Goal: Transaction & Acquisition: Book appointment/travel/reservation

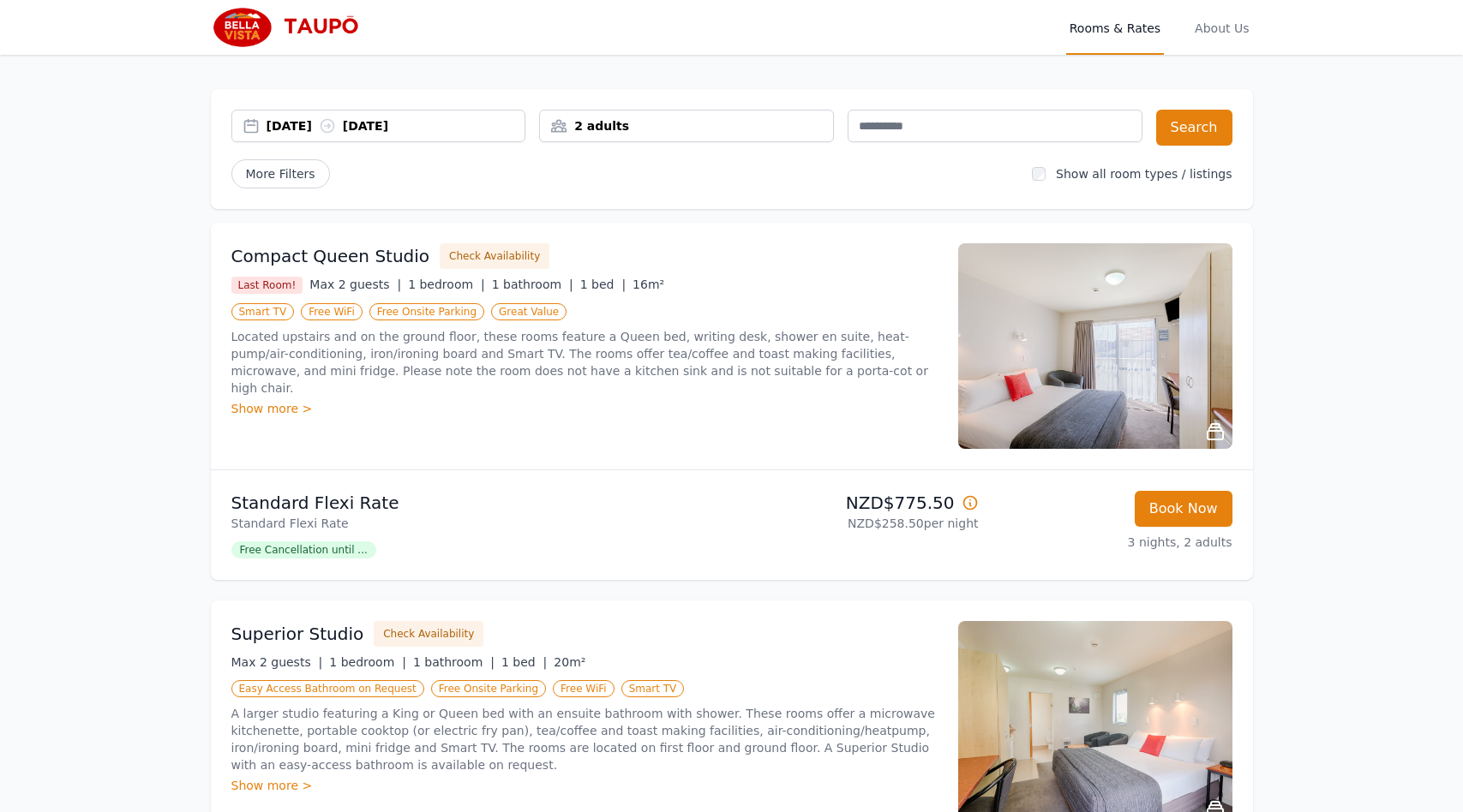
click at [327, 122] on div "[DATE] [DATE]" at bounding box center [395, 126] width 259 height 18
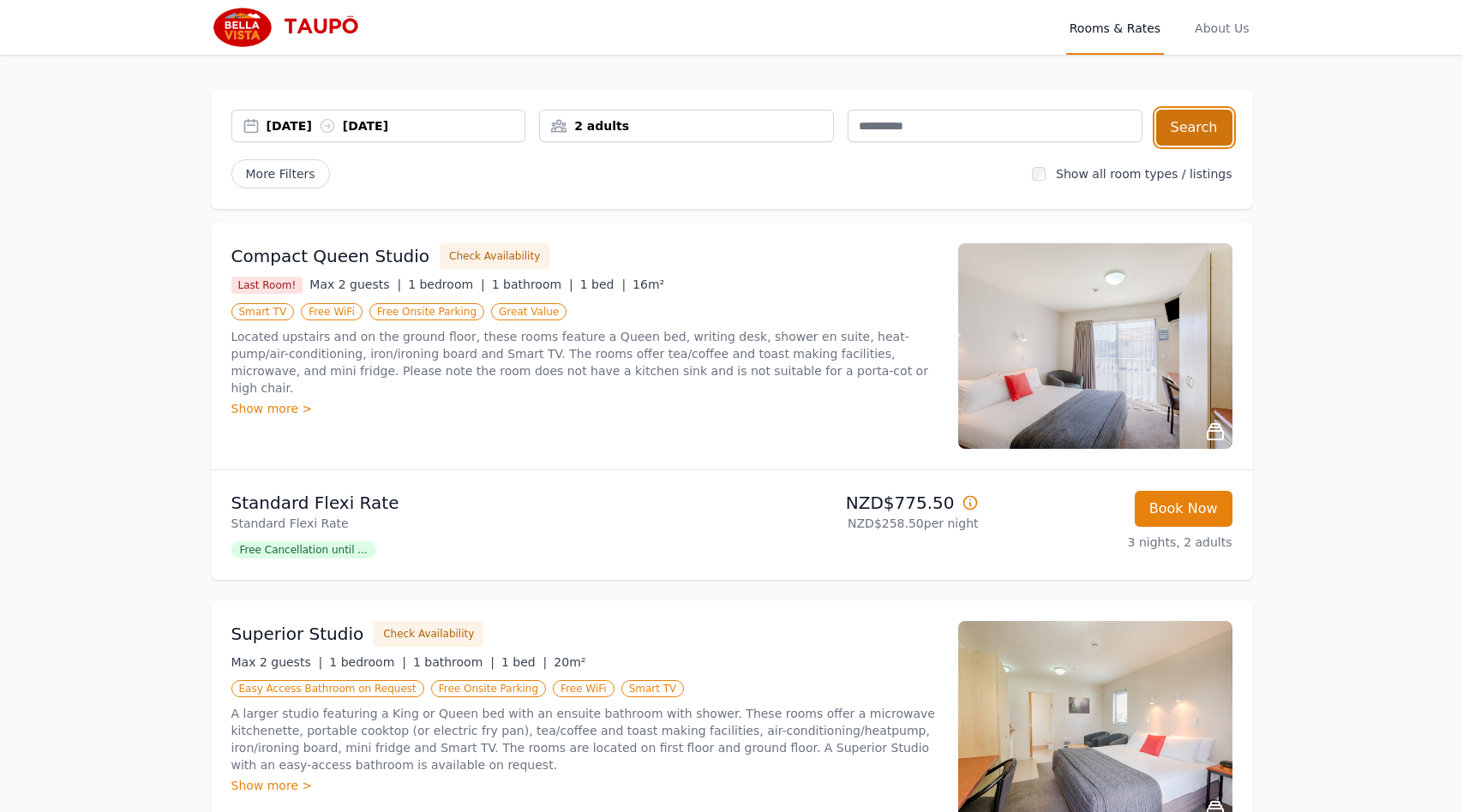
click at [1213, 128] on button "Search" at bounding box center [1195, 127] width 76 height 36
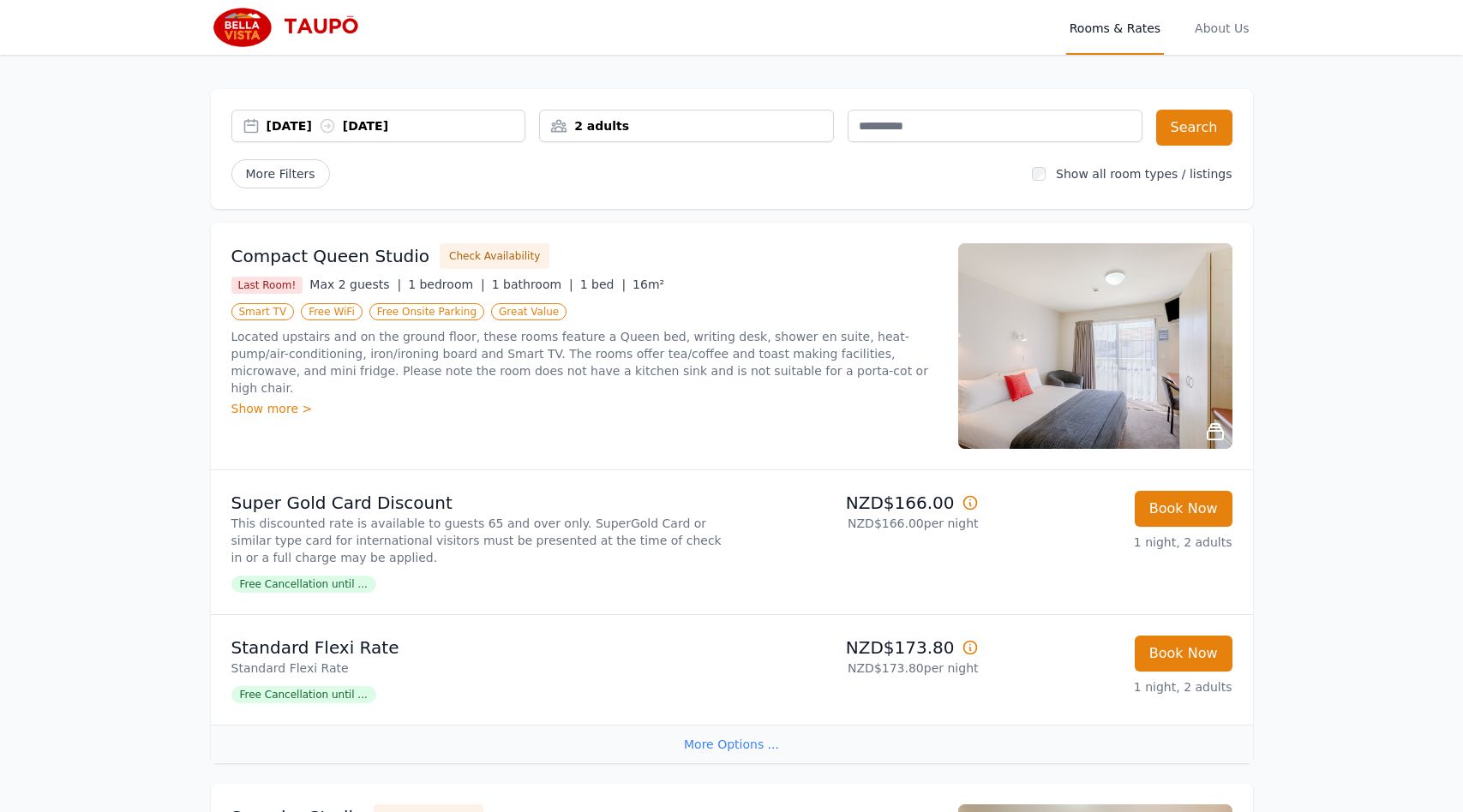
click at [319, 129] on div "[DATE] [DATE]" at bounding box center [395, 126] width 259 height 18
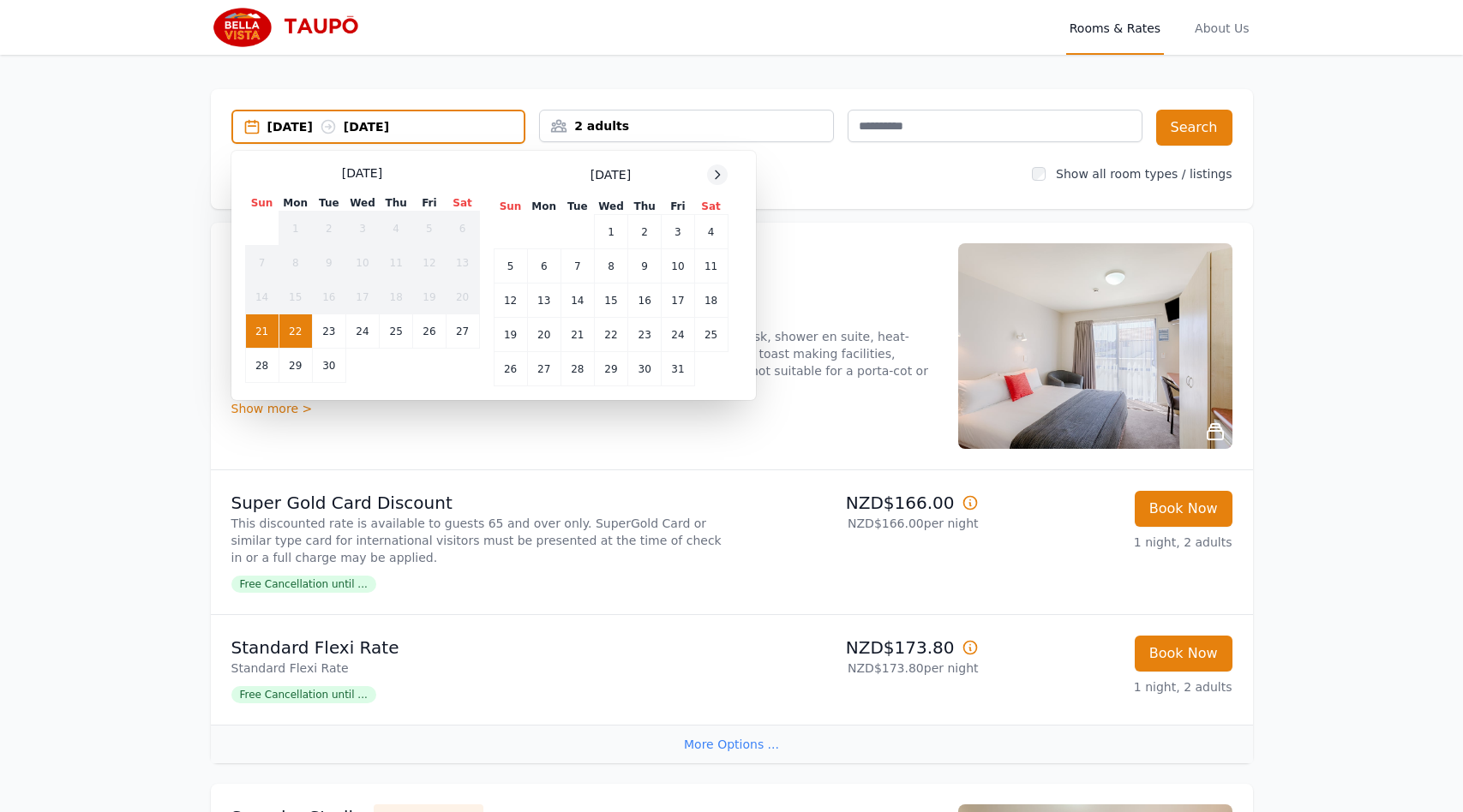
click at [712, 169] on icon at bounding box center [717, 175] width 14 height 14
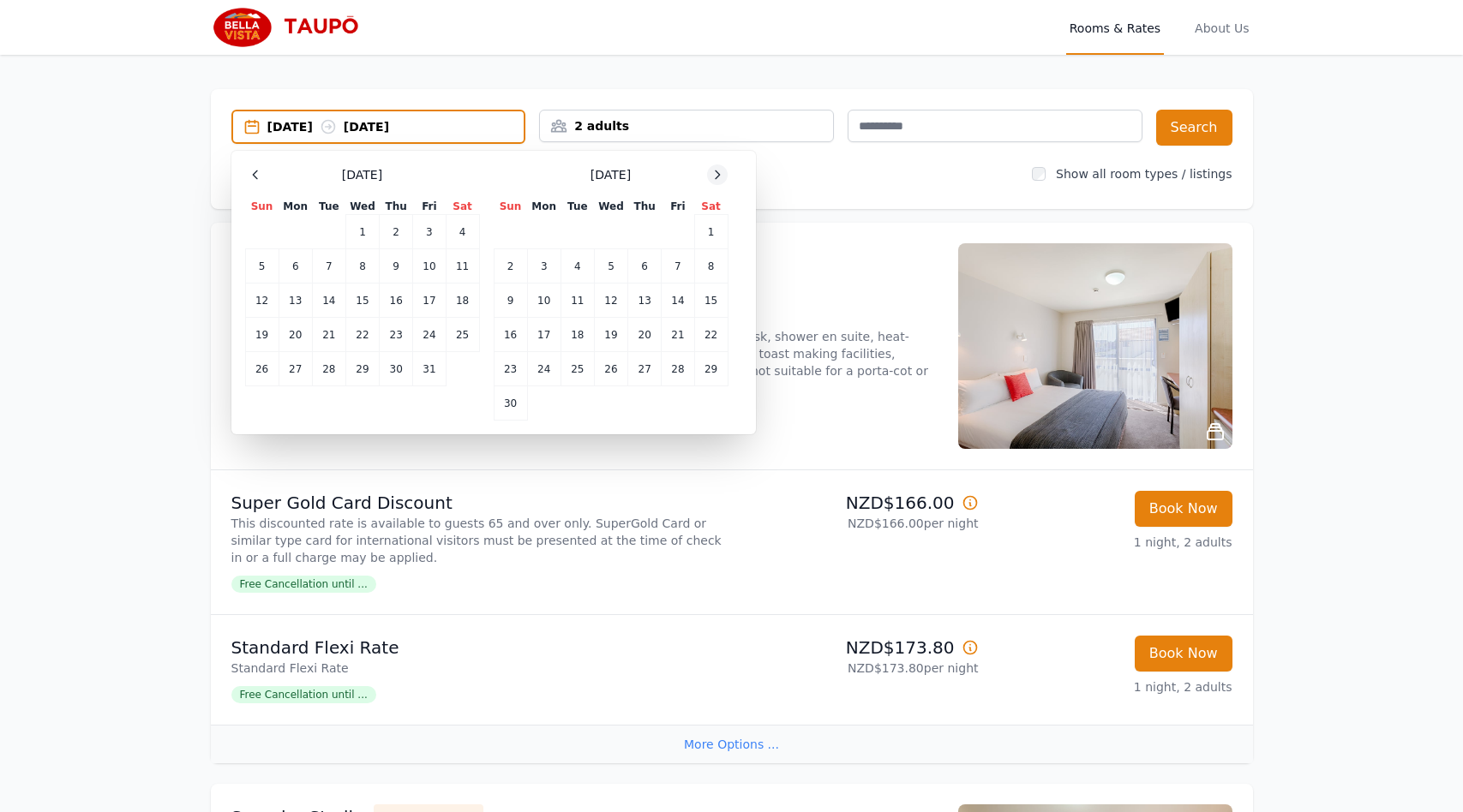
click at [712, 169] on icon at bounding box center [717, 175] width 14 height 14
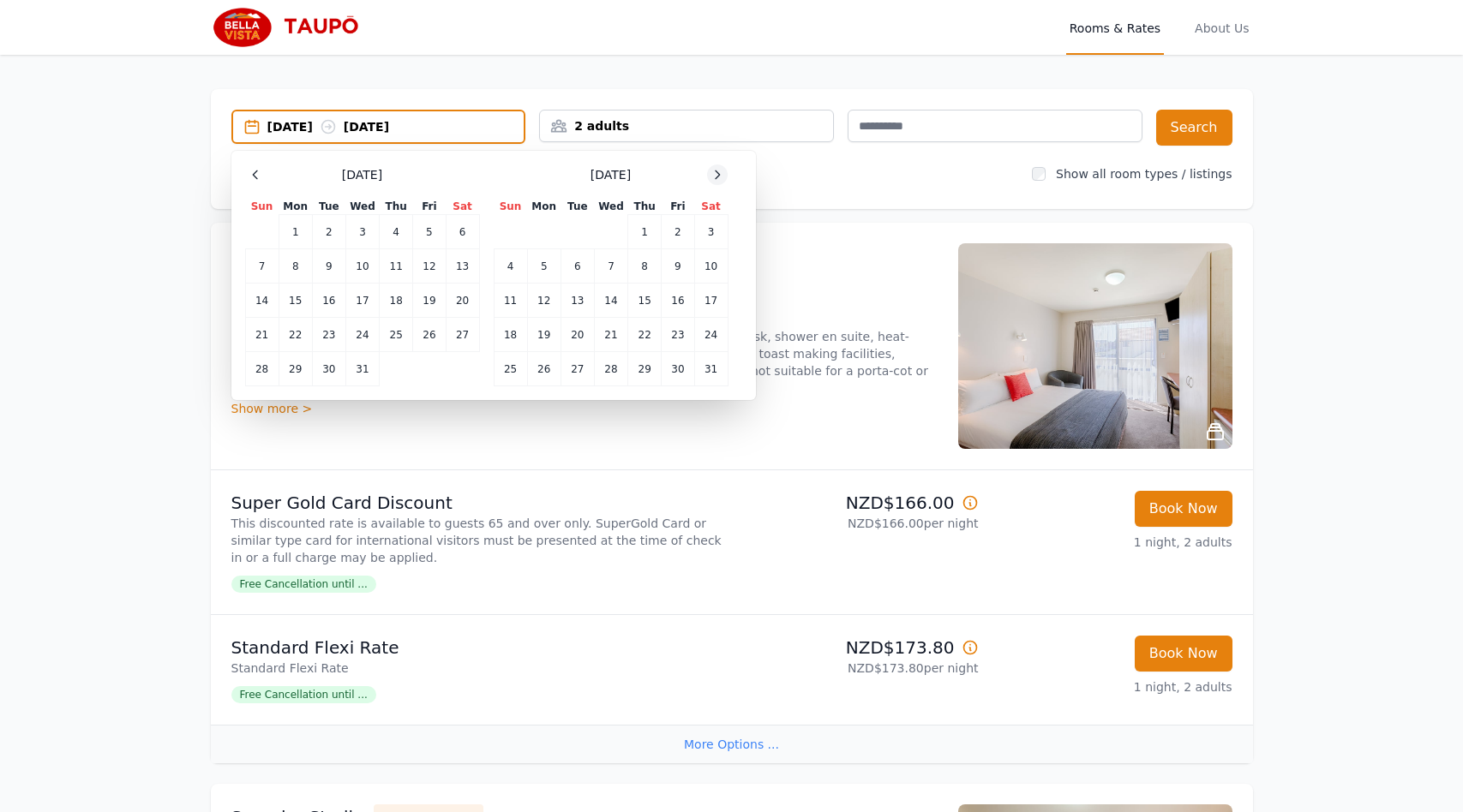
click at [712, 169] on icon at bounding box center [717, 175] width 14 height 14
click at [651, 233] on td "5" at bounding box center [645, 232] width 33 height 34
click at [769, 124] on div "2 adults" at bounding box center [687, 126] width 294 height 18
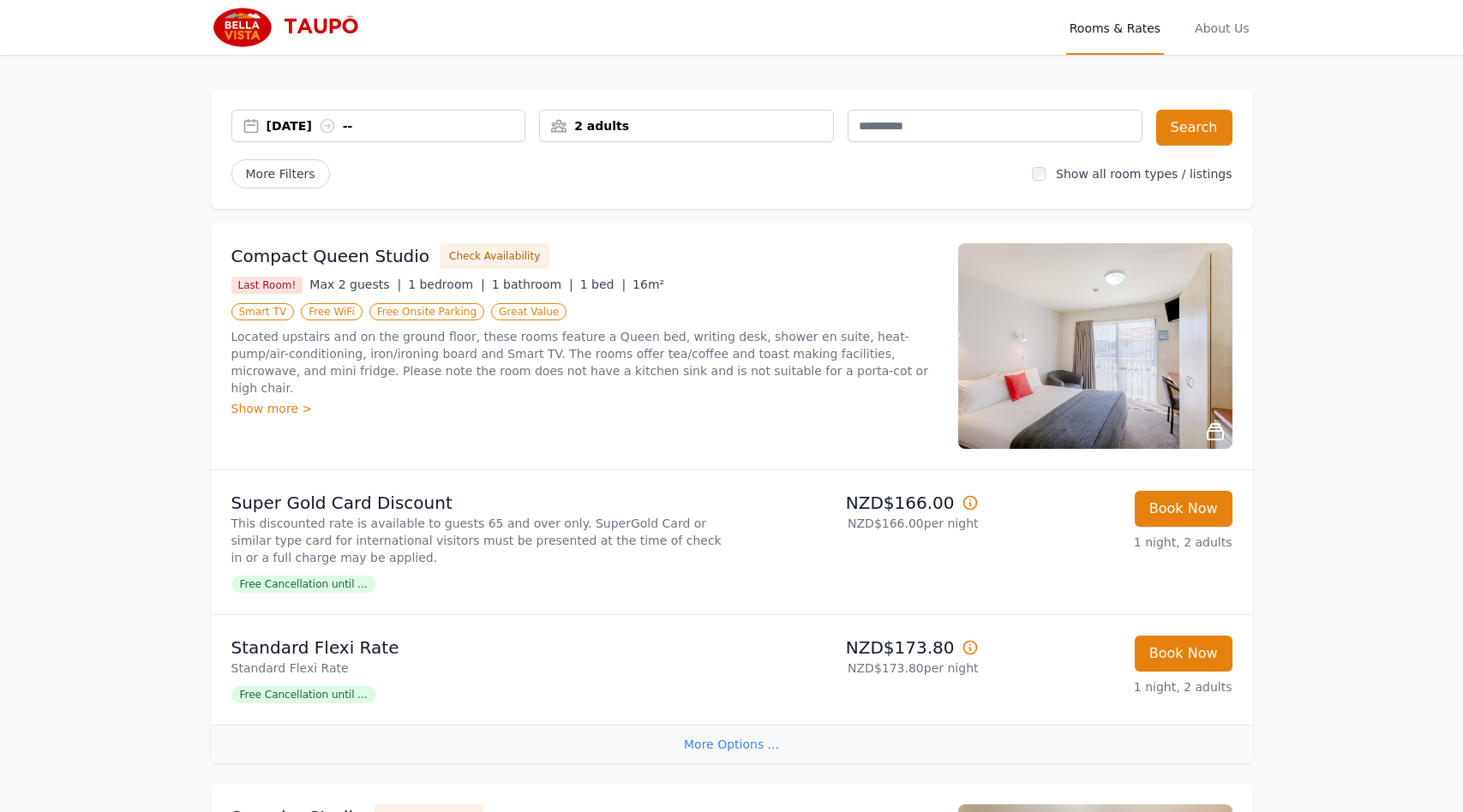
click at [484, 128] on div "[DATE] --" at bounding box center [395, 126] width 259 height 18
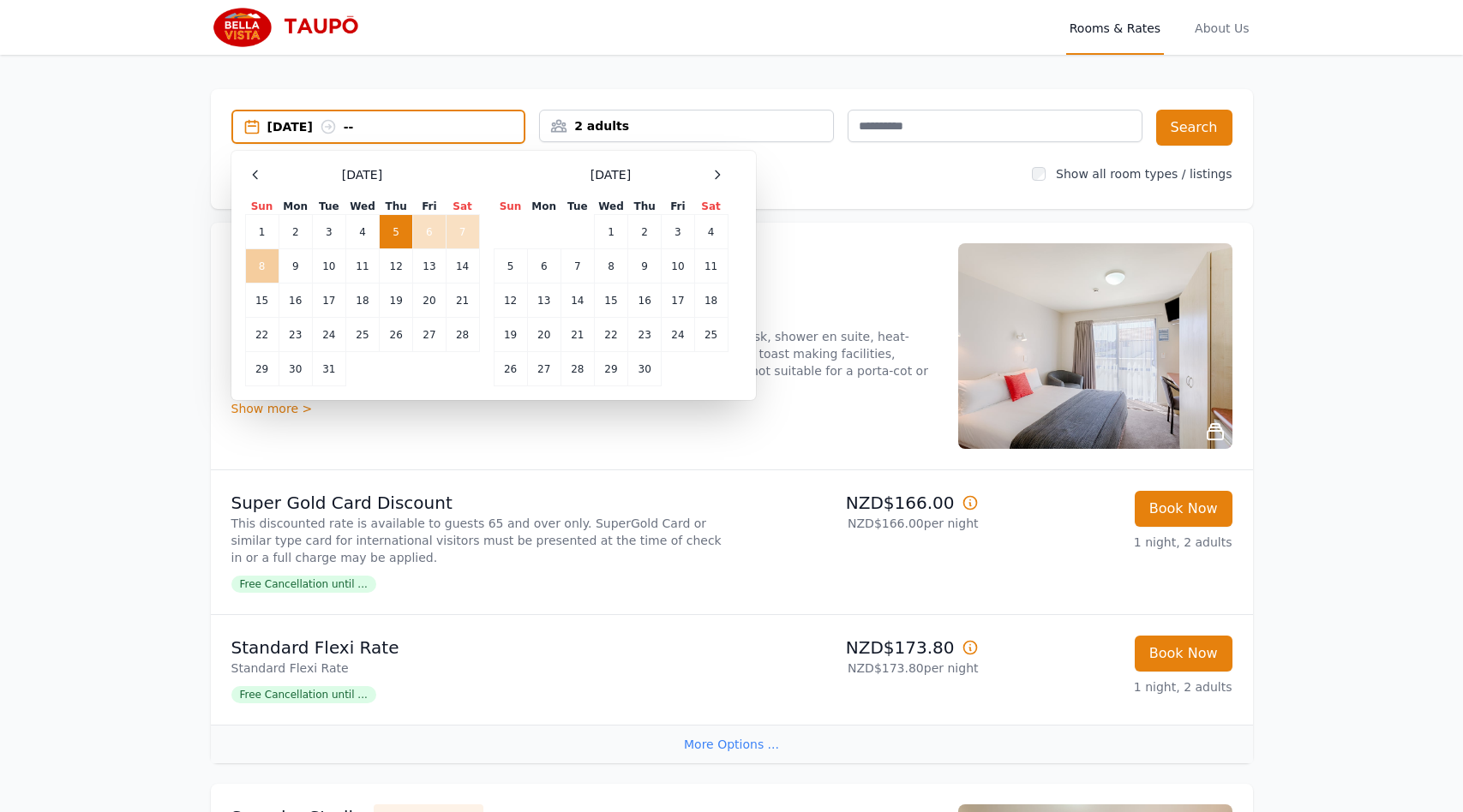
click at [252, 263] on td "8" at bounding box center [262, 266] width 33 height 34
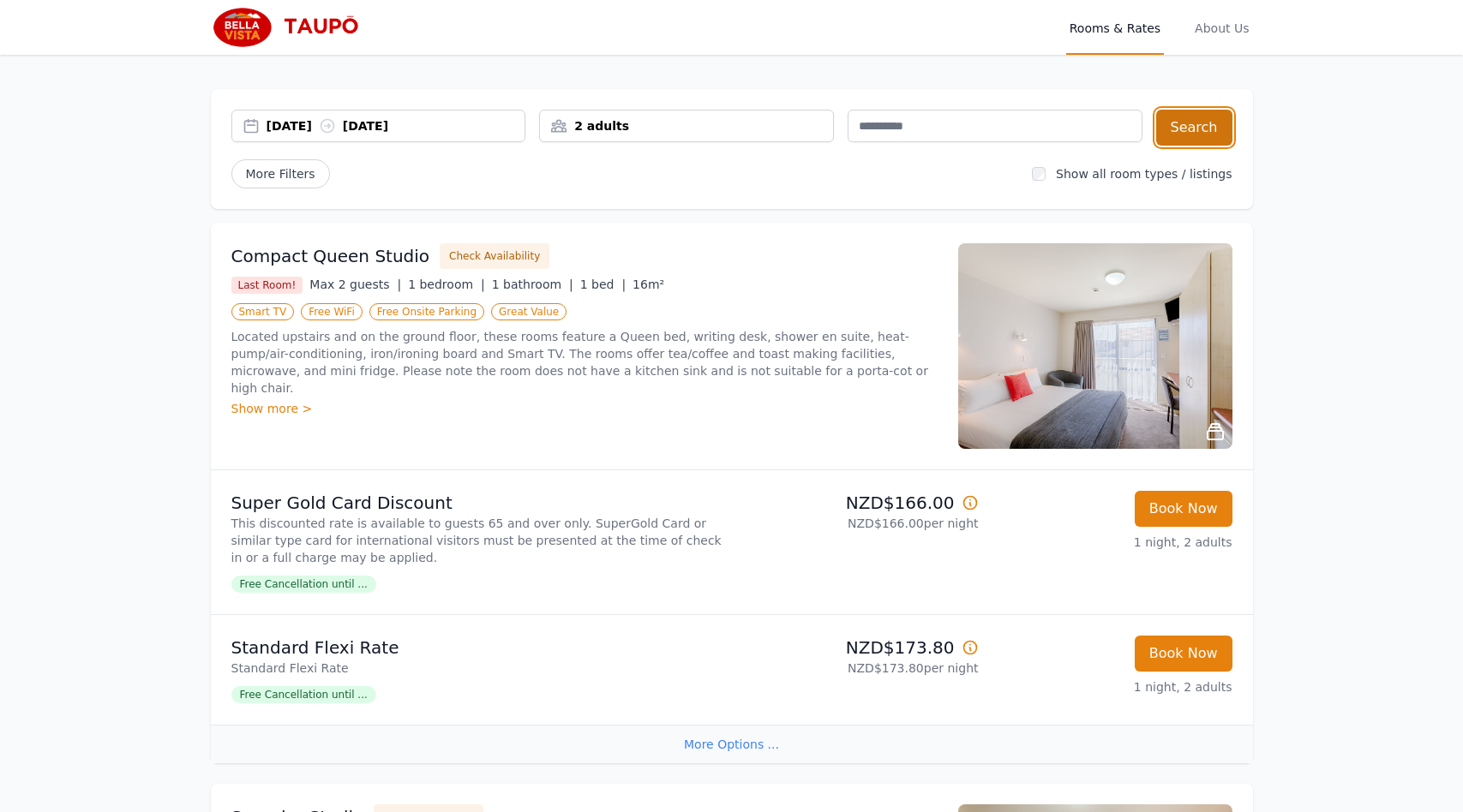
click at [1178, 134] on button "Search" at bounding box center [1195, 127] width 76 height 36
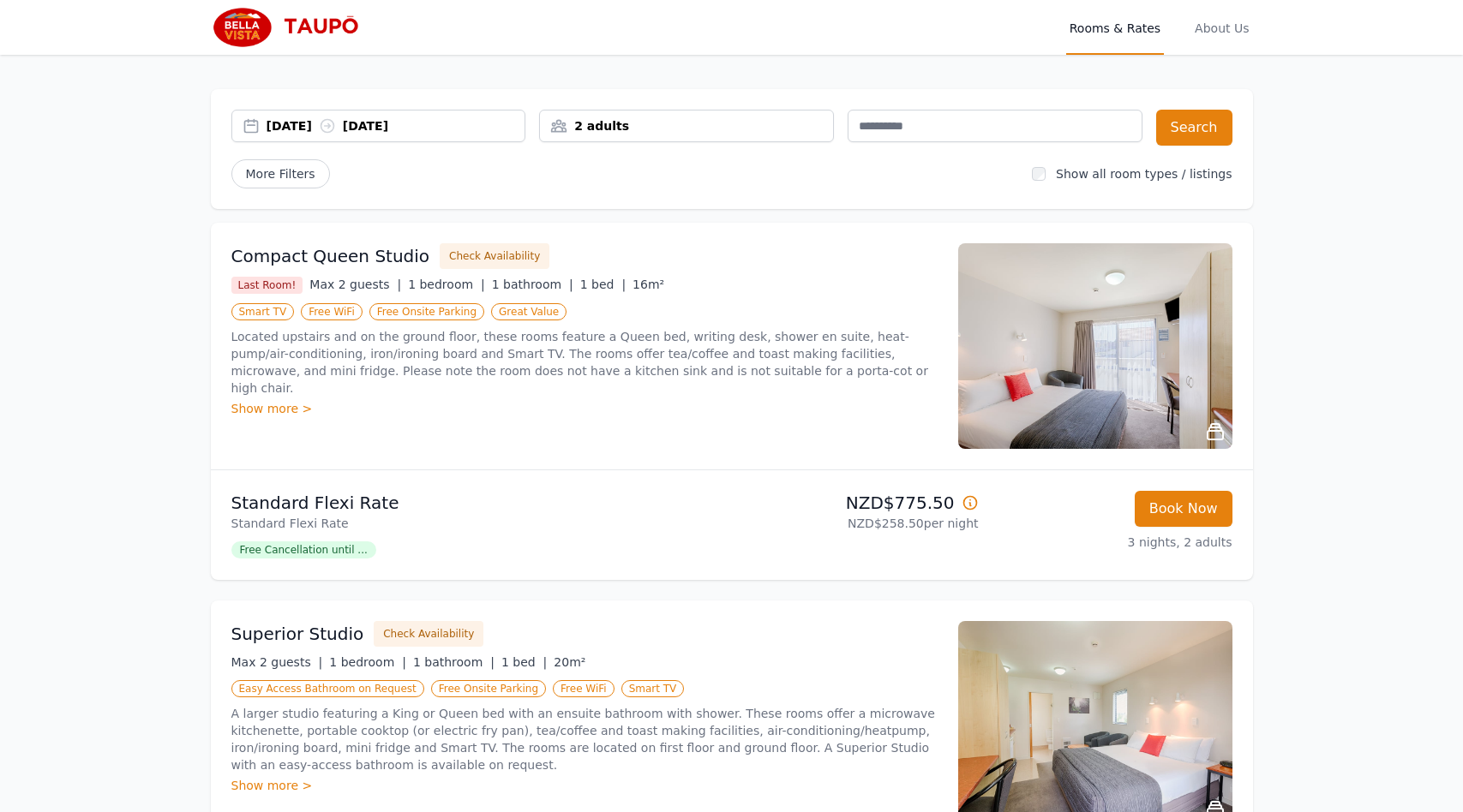
click at [277, 400] on div "Show more >" at bounding box center [585, 409] width 707 height 18
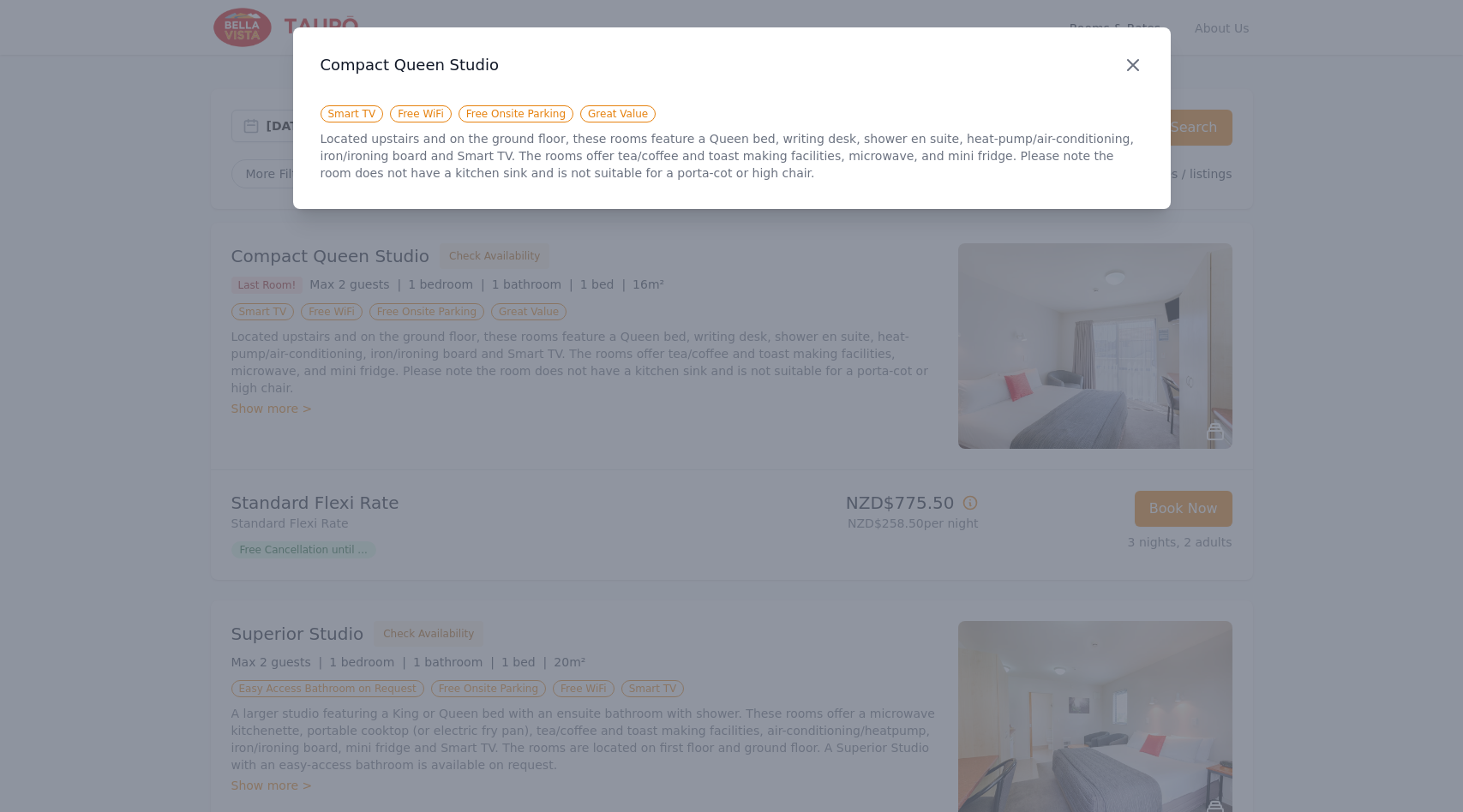
click at [1127, 65] on icon "button" at bounding box center [1133, 65] width 21 height 21
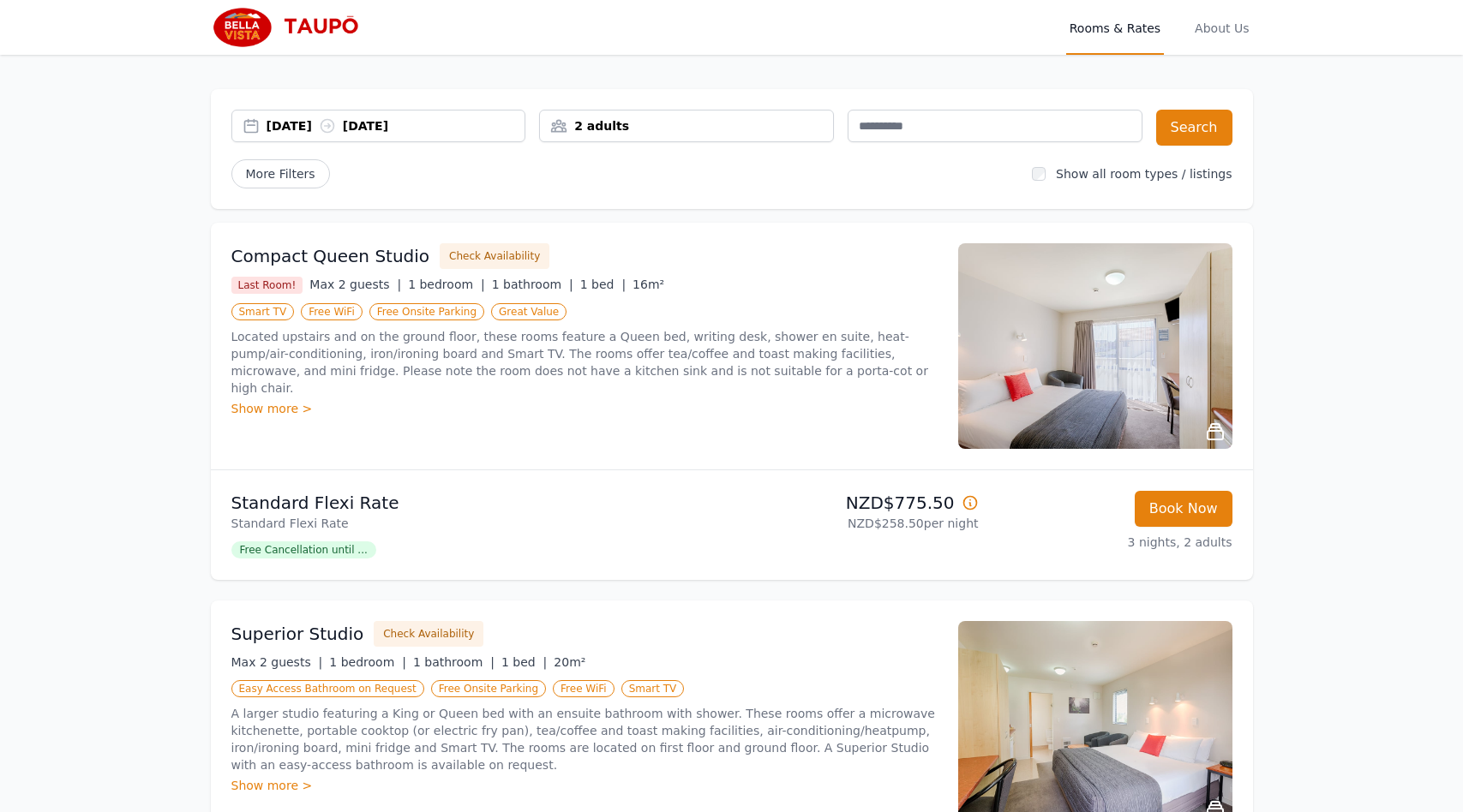
click at [341, 552] on span "Free Cancellation until ..." at bounding box center [304, 551] width 145 height 18
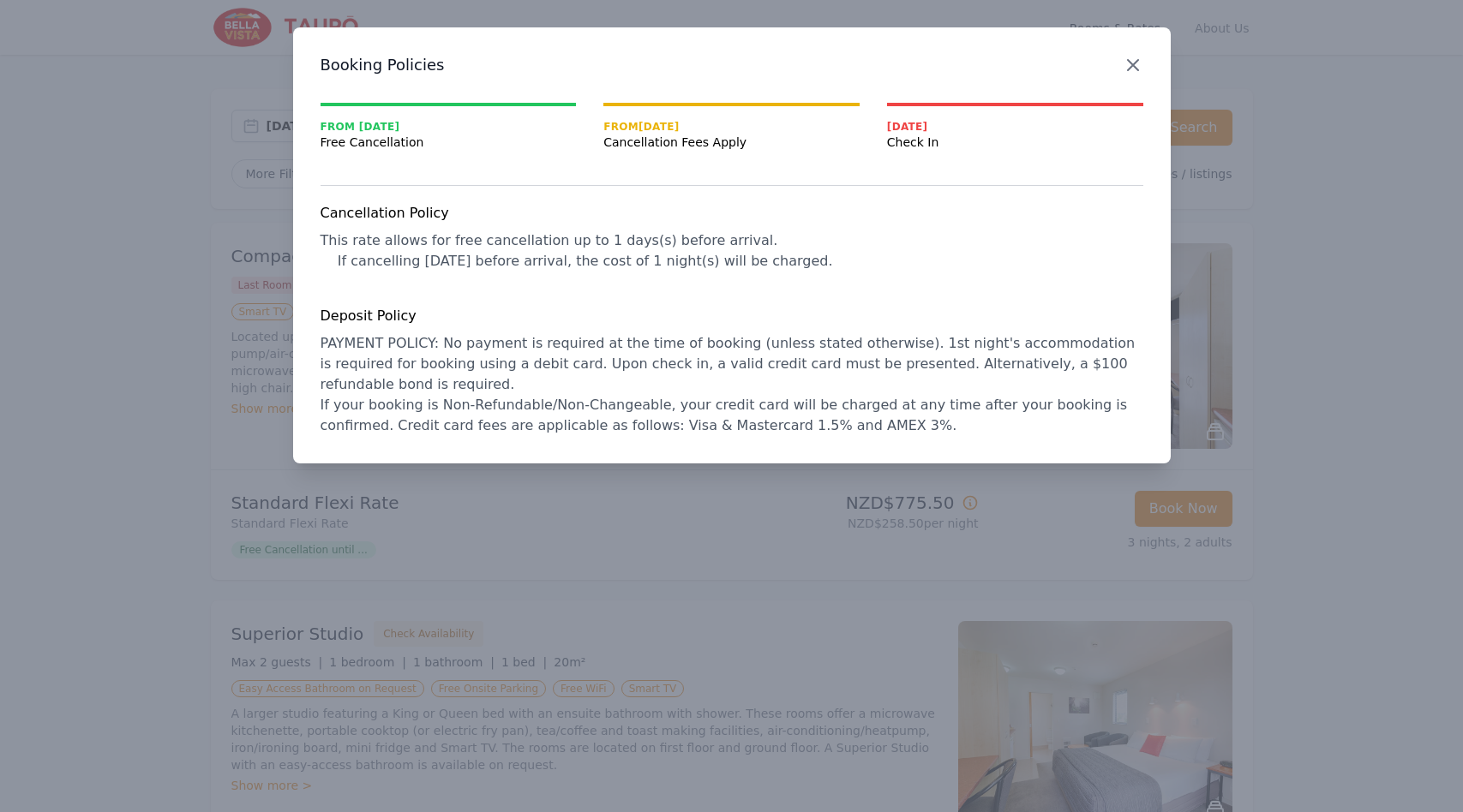
click at [1130, 66] on icon "button" at bounding box center [1133, 65] width 11 height 11
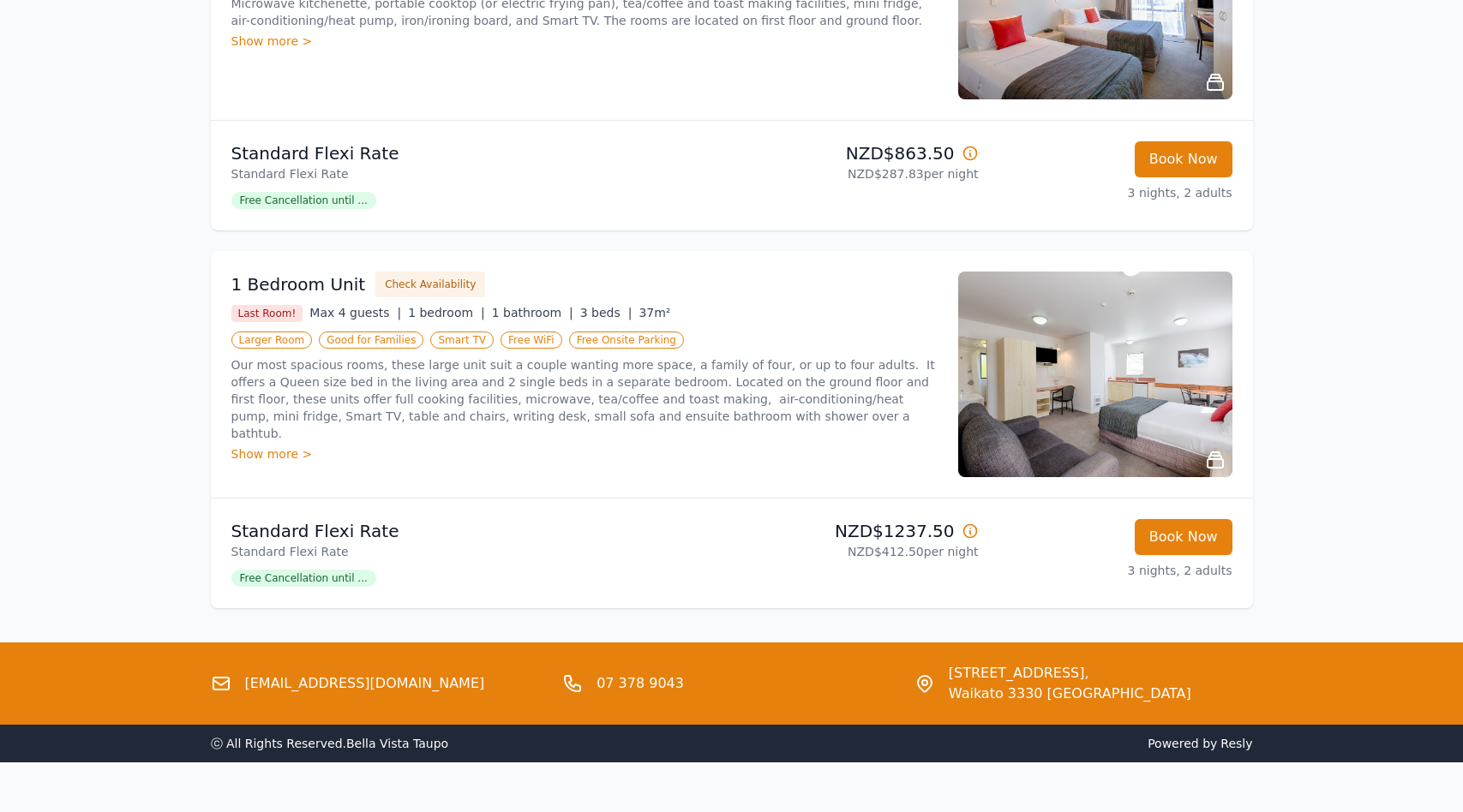
scroll to position [1107, 0]
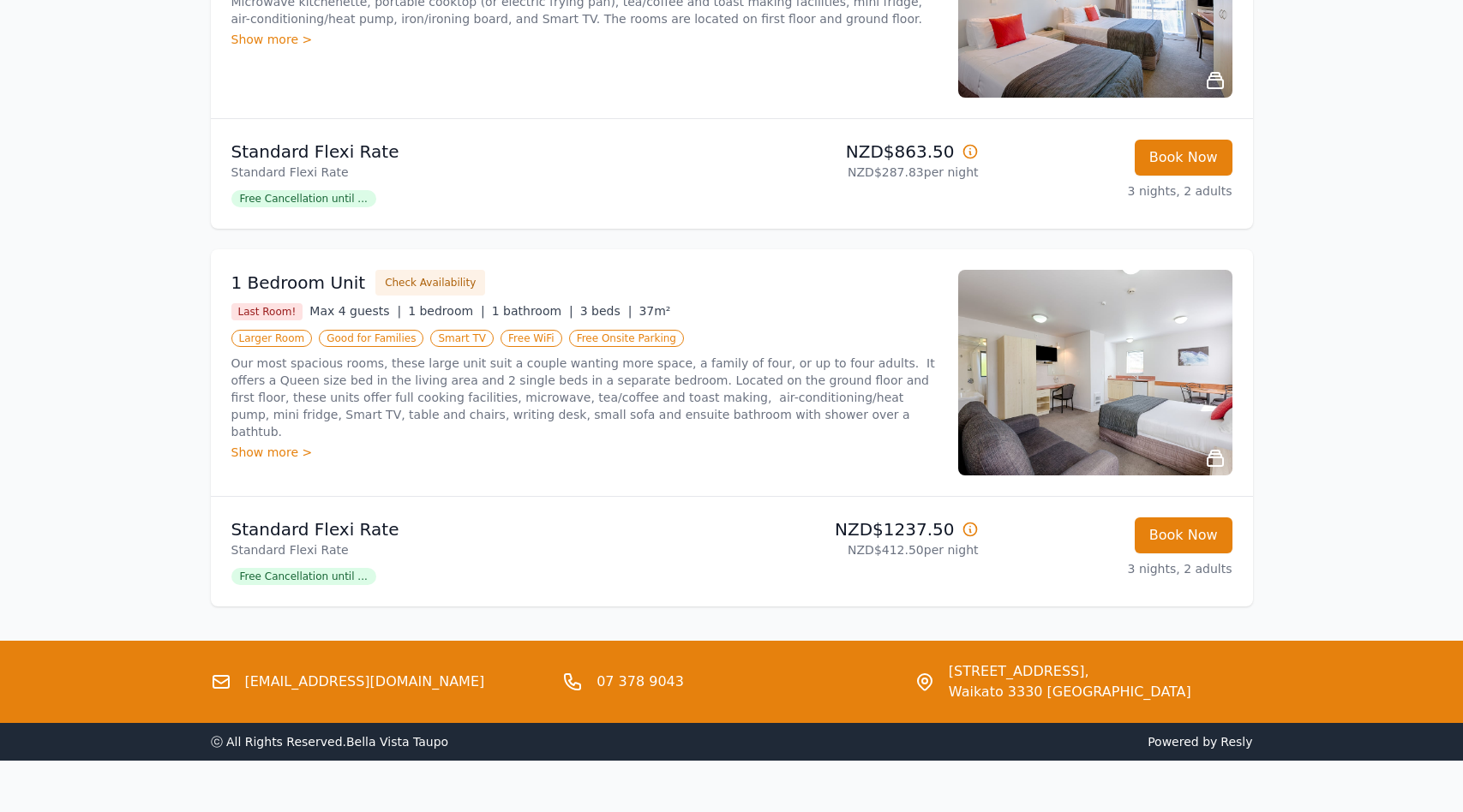
click at [991, 400] on img at bounding box center [1095, 373] width 274 height 205
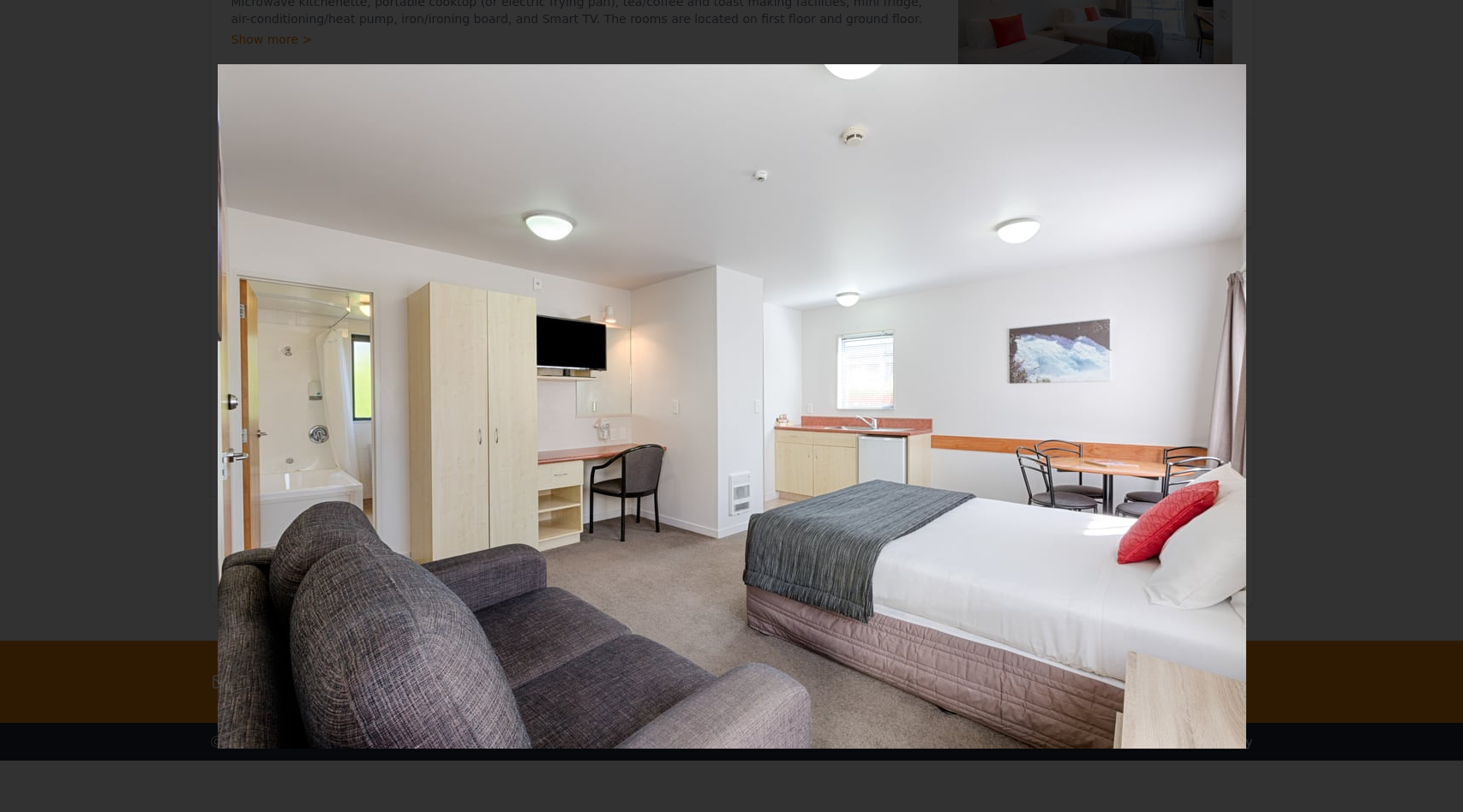
click at [1414, 405] on icon "Show slide 2 of 4" at bounding box center [1425, 406] width 41 height 41
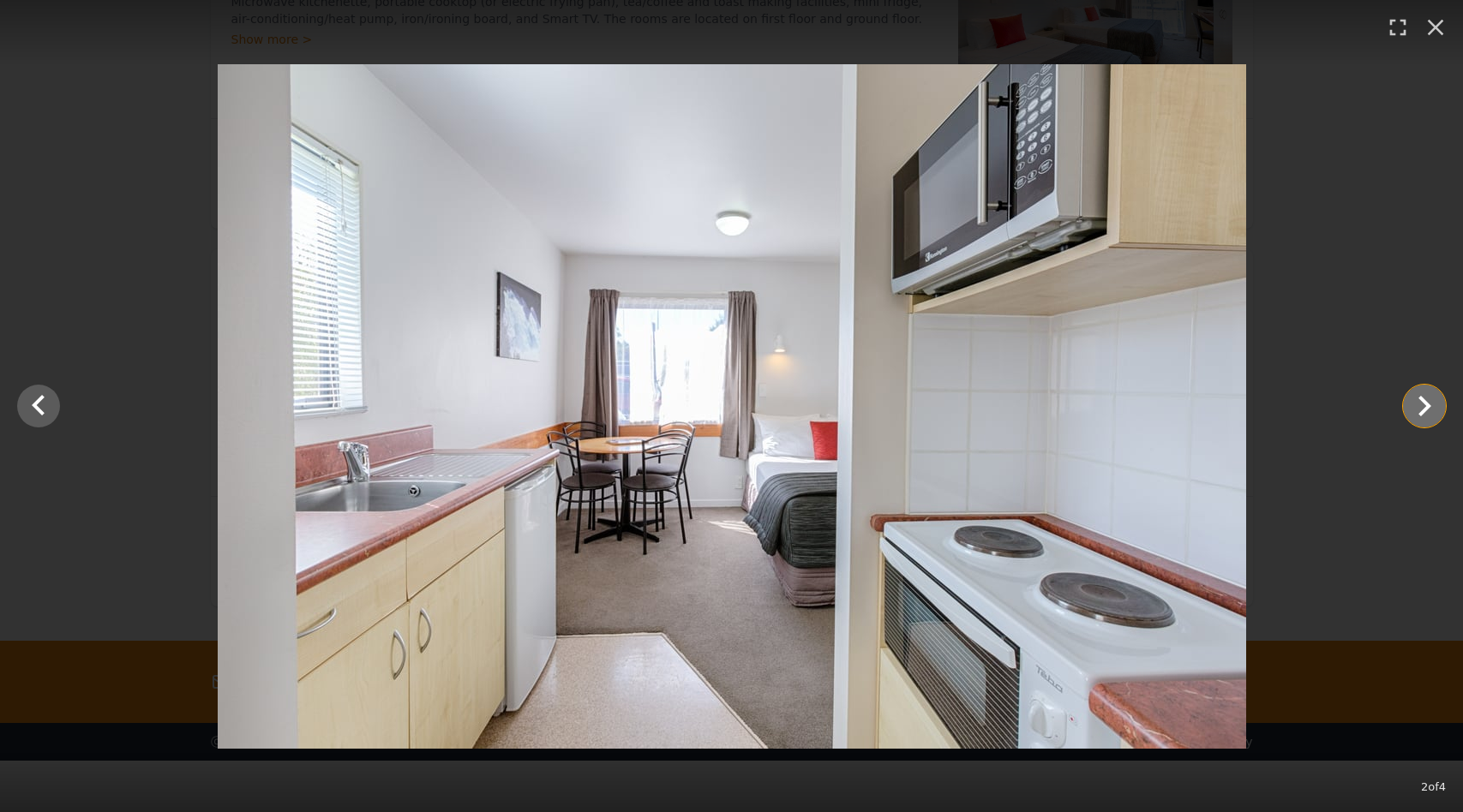
click at [1414, 410] on icon "Show slide 3 of 4" at bounding box center [1425, 406] width 41 height 41
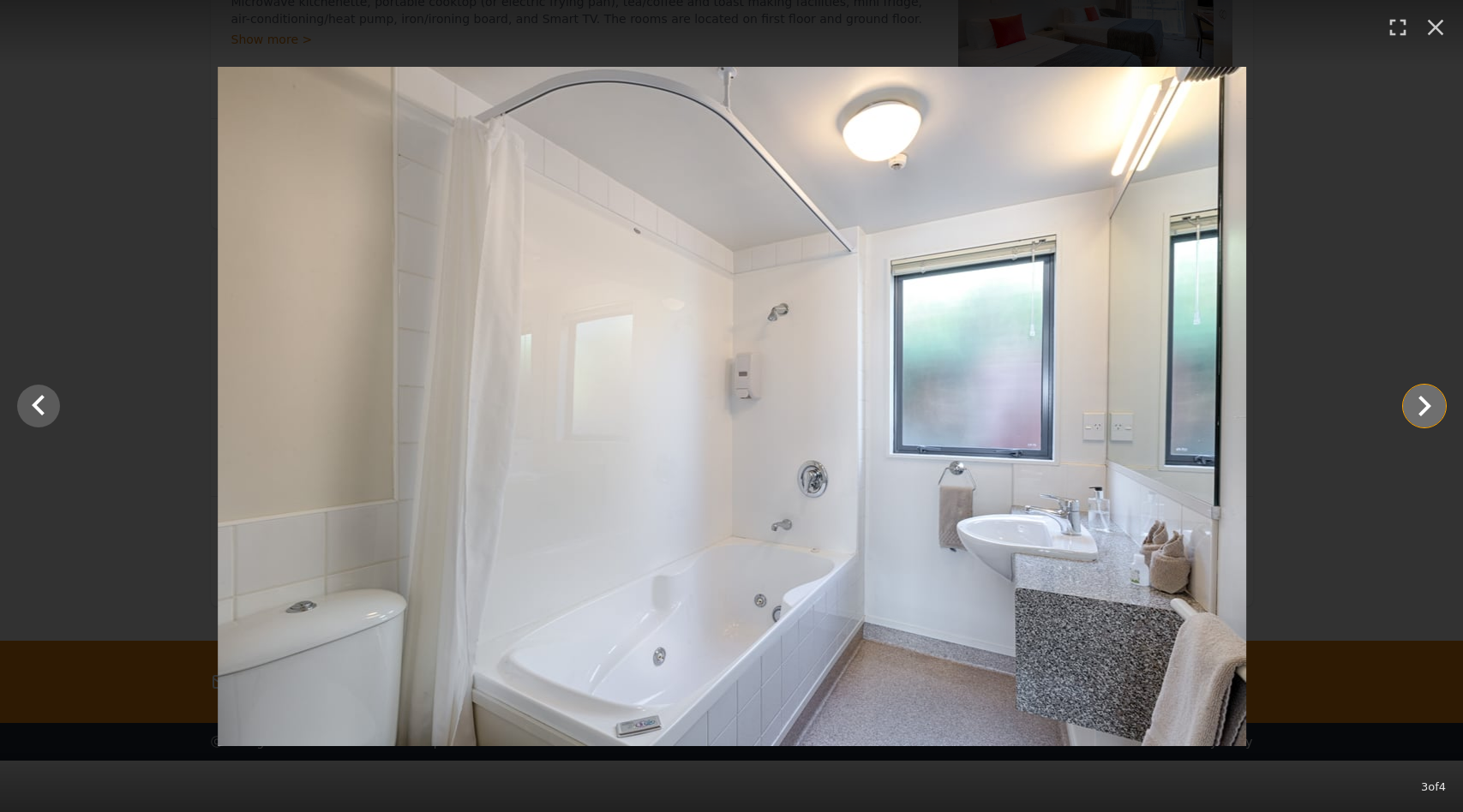
click at [1413, 409] on icon "Show slide 4 of 4" at bounding box center [1425, 406] width 41 height 41
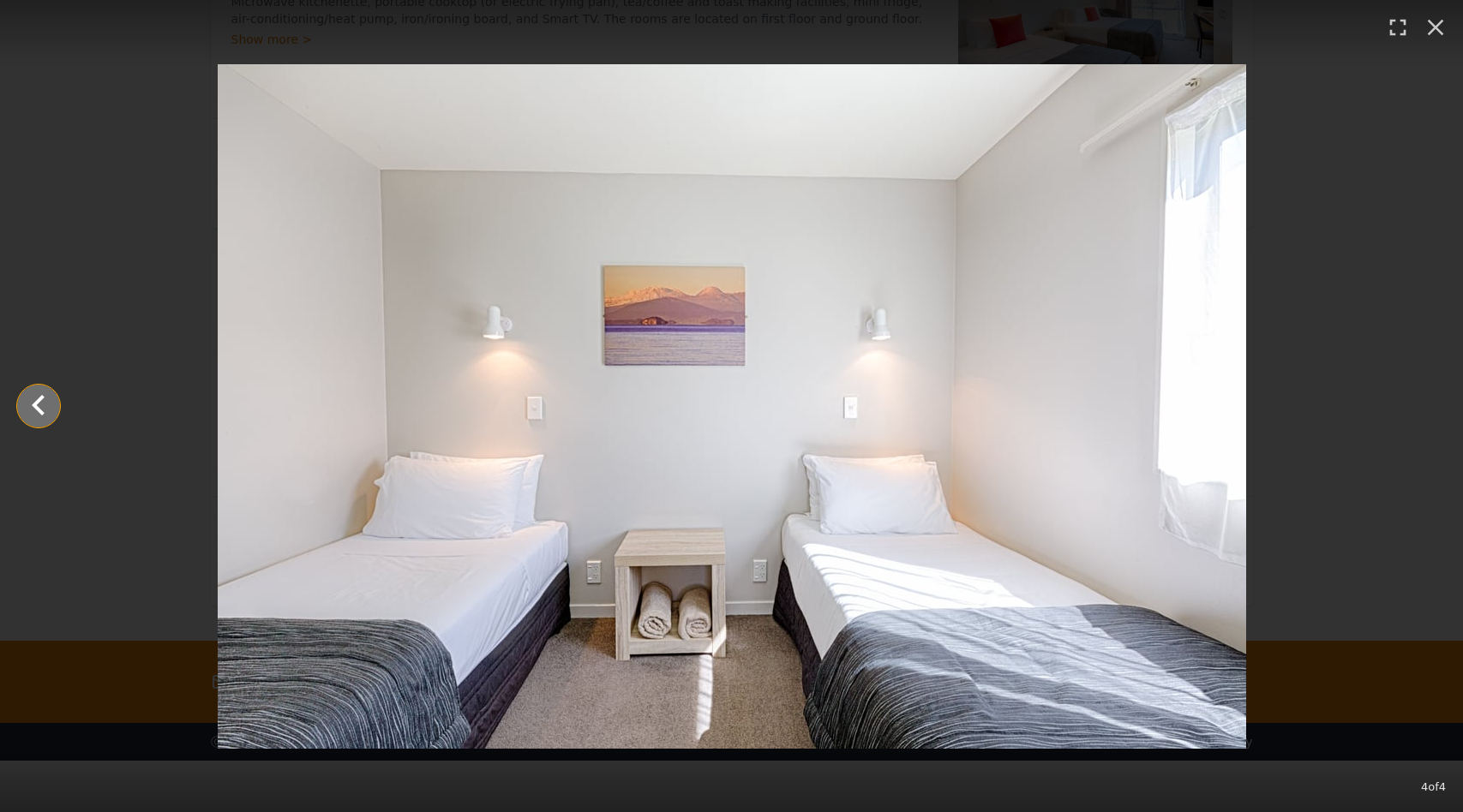
click at [47, 414] on icon "Show slide 3 of 4" at bounding box center [38, 406] width 41 height 41
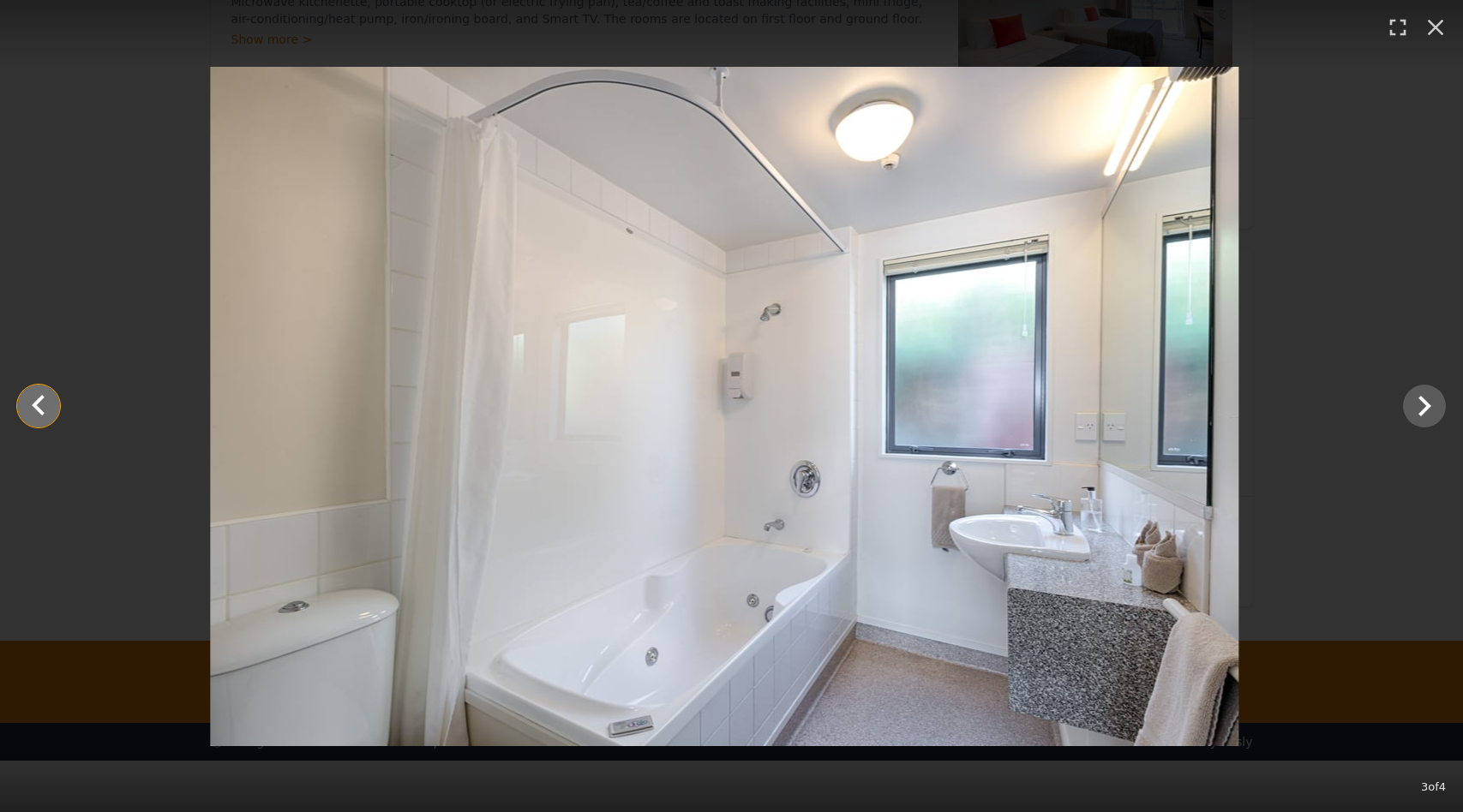
click at [47, 414] on icon "Show slide 2 of 4" at bounding box center [38, 406] width 41 height 41
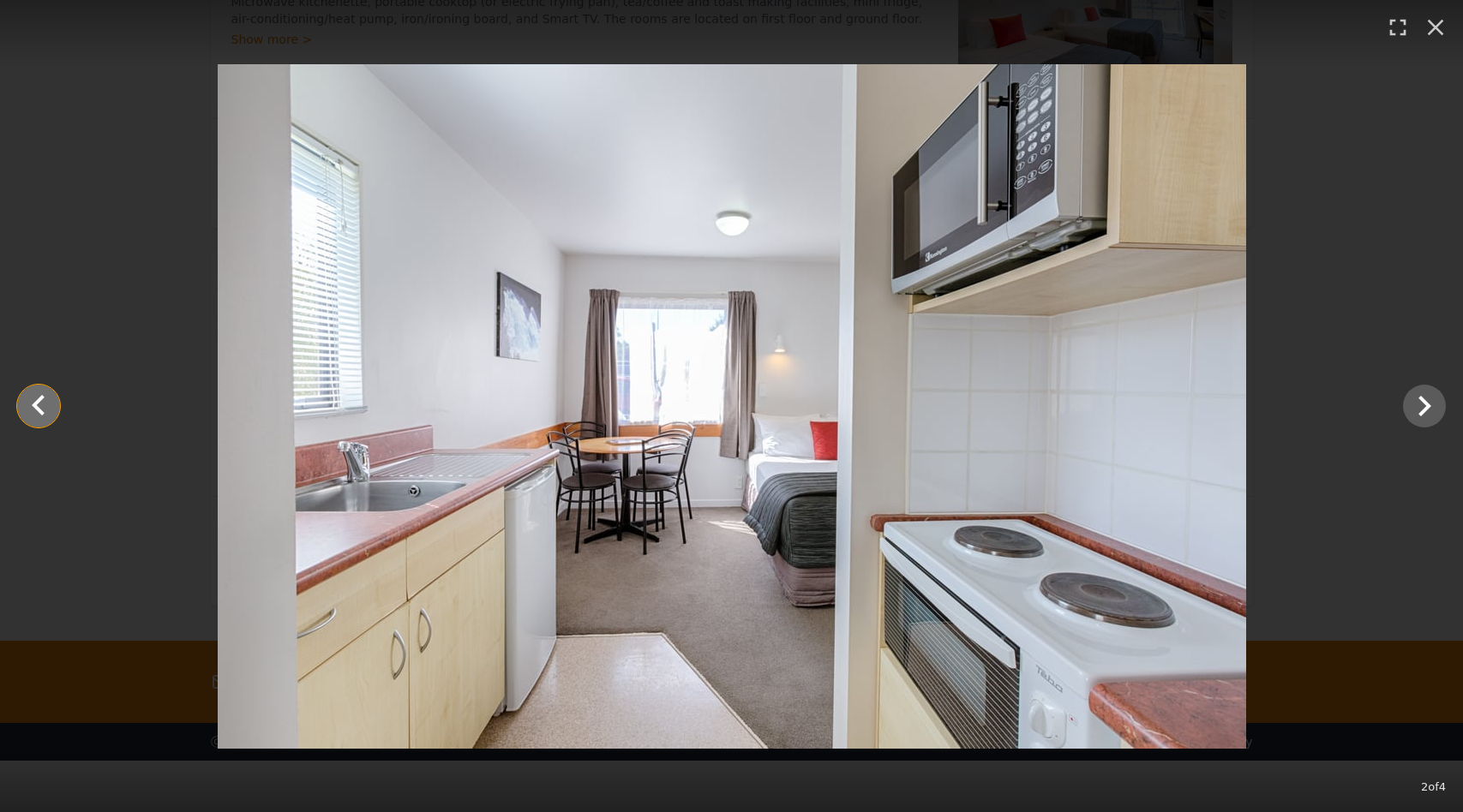
click at [47, 414] on icon "Show slide 1 of 4" at bounding box center [38, 406] width 41 height 41
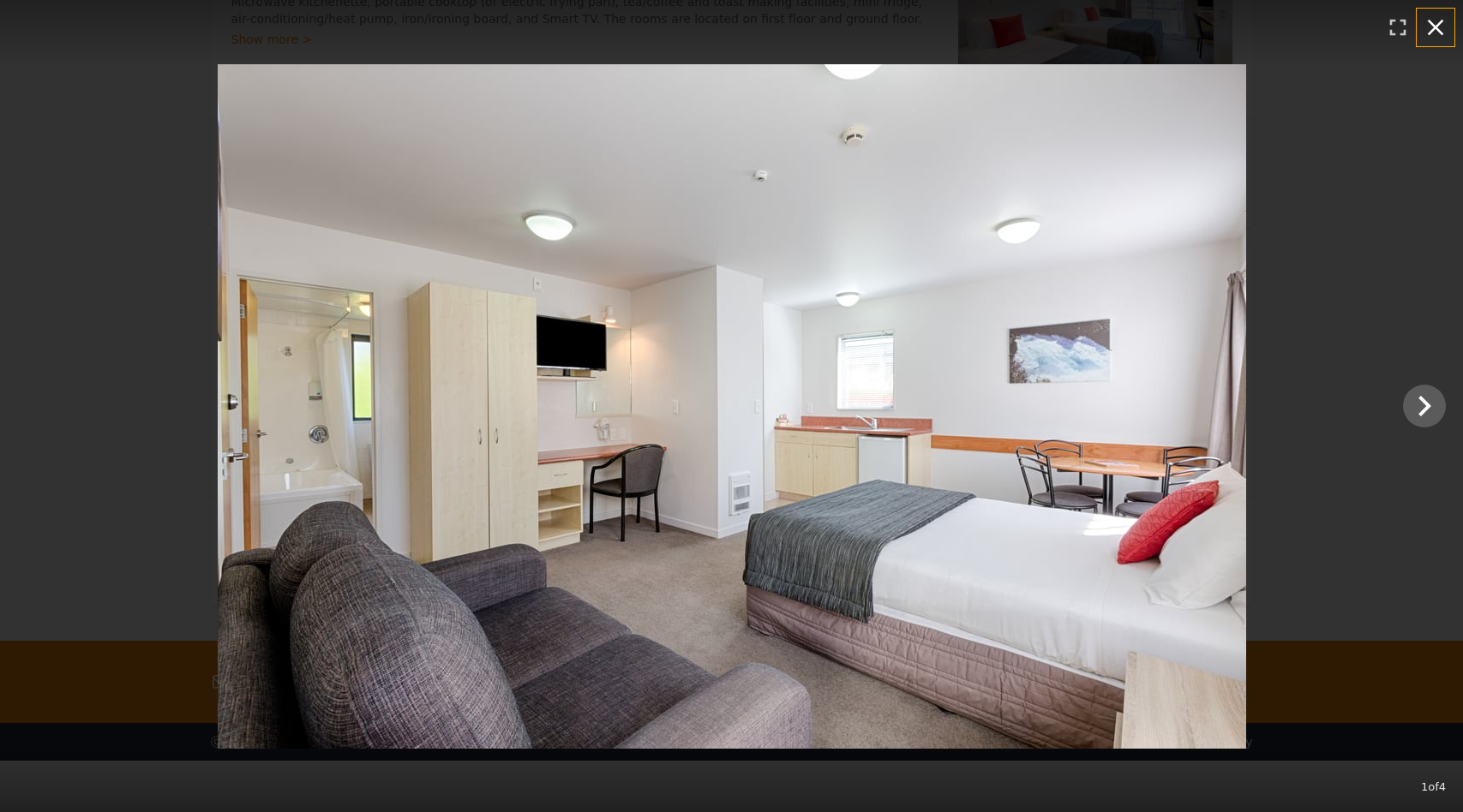
click at [1436, 29] on icon "button" at bounding box center [1436, 27] width 17 height 17
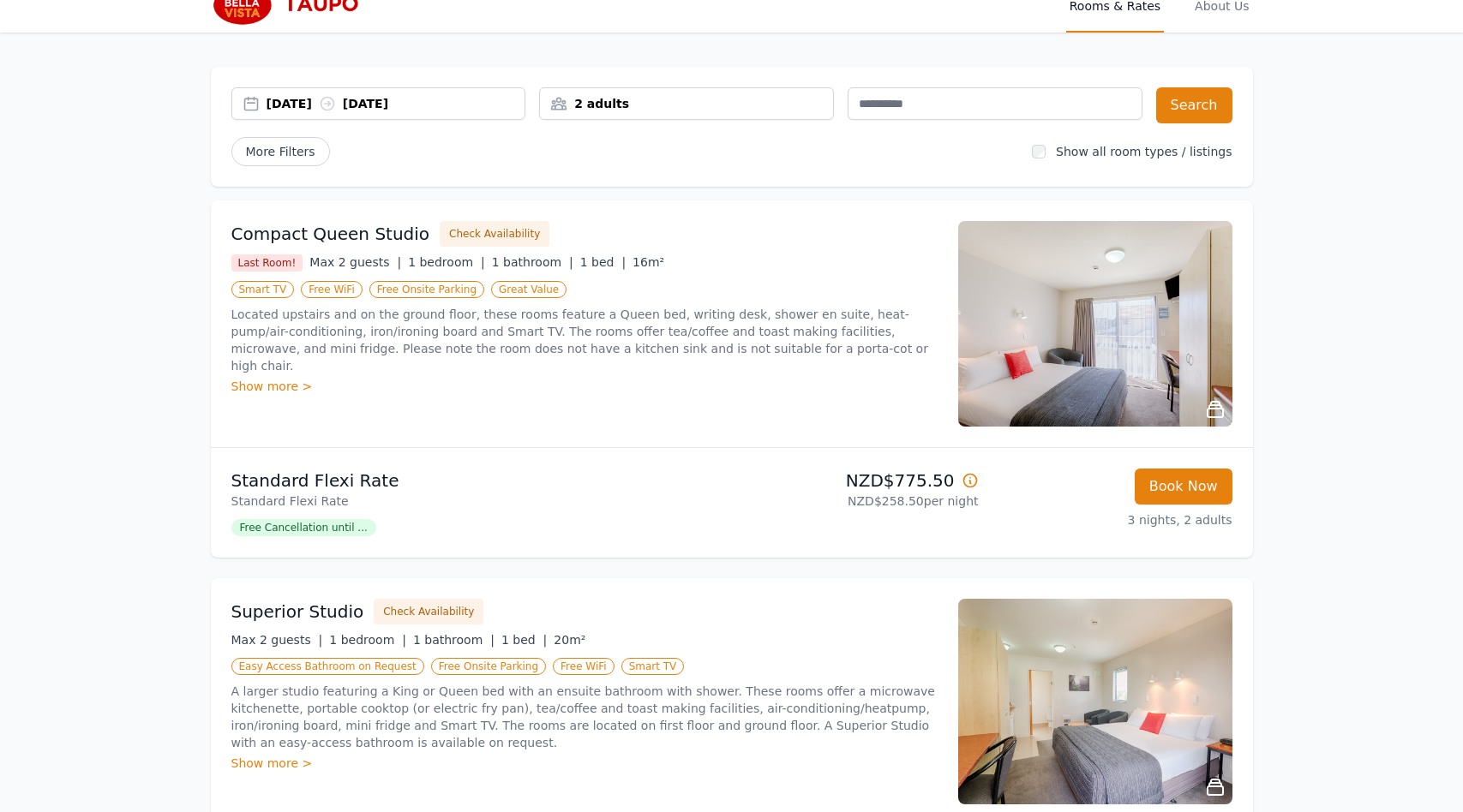
scroll to position [0, 0]
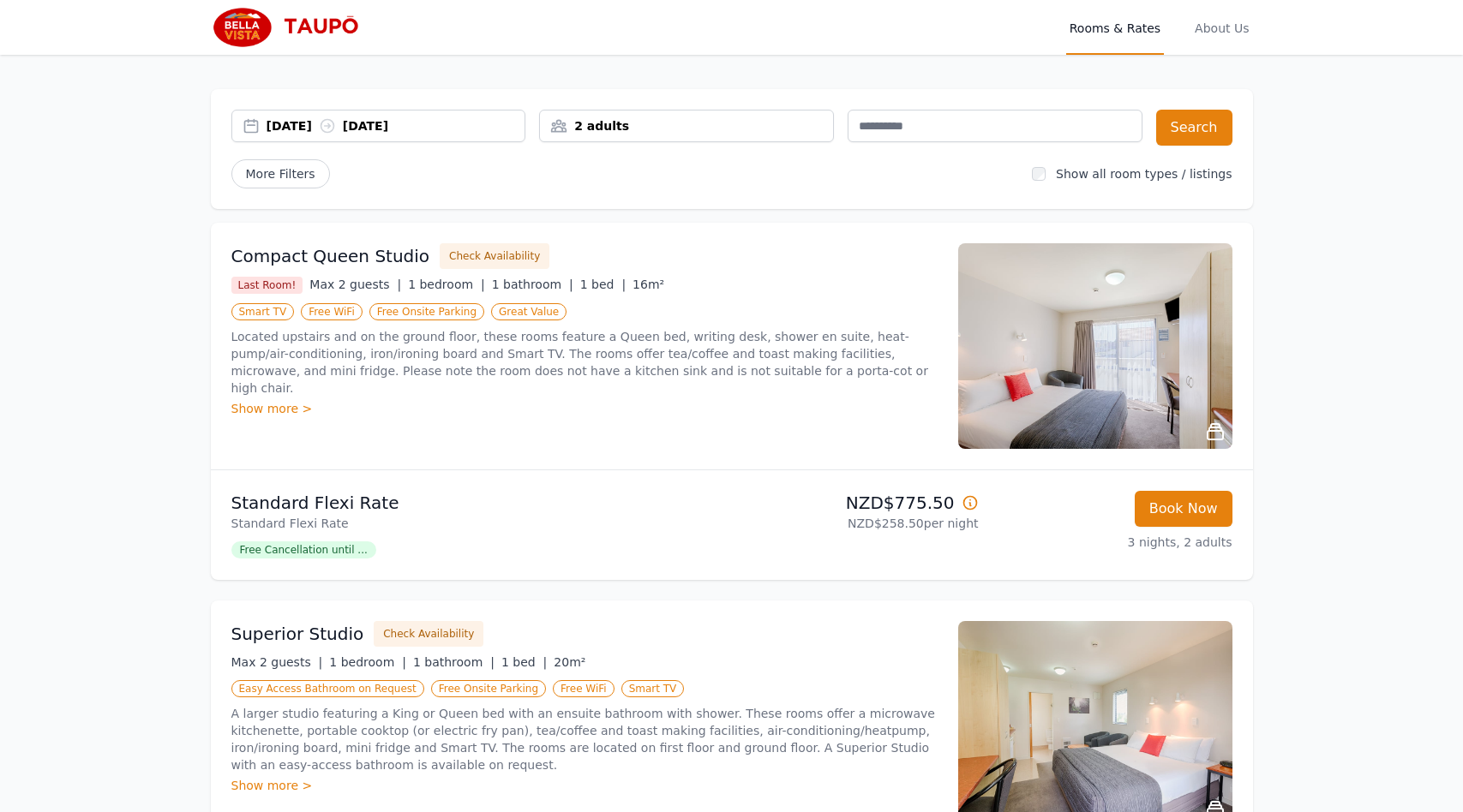
click at [248, 26] on img at bounding box center [293, 27] width 165 height 41
